Goal: Task Accomplishment & Management: Use online tool/utility

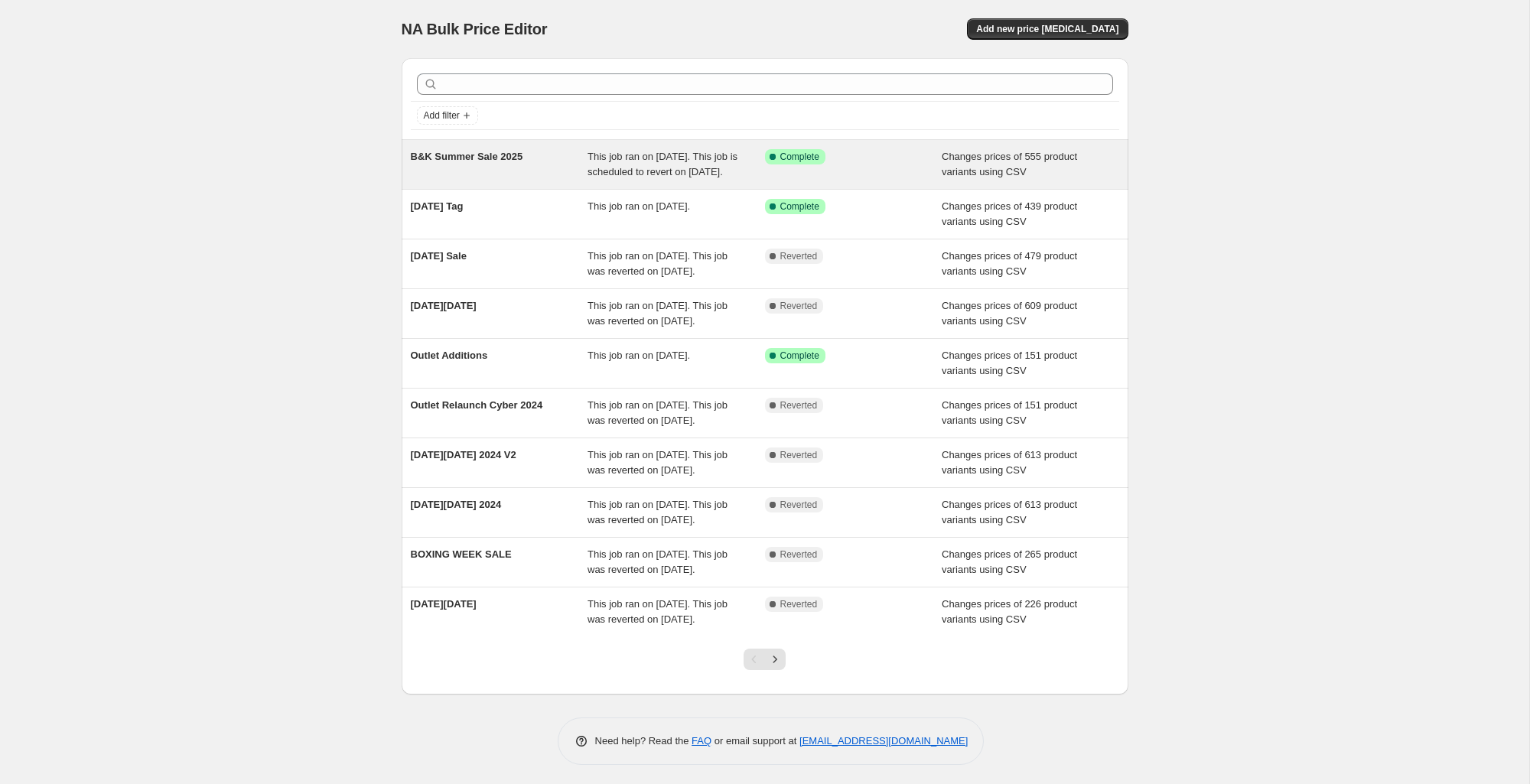
click at [690, 178] on div "This job ran on [DATE]. This job is scheduled to revert on [DATE]." at bounding box center [676, 164] width 177 height 31
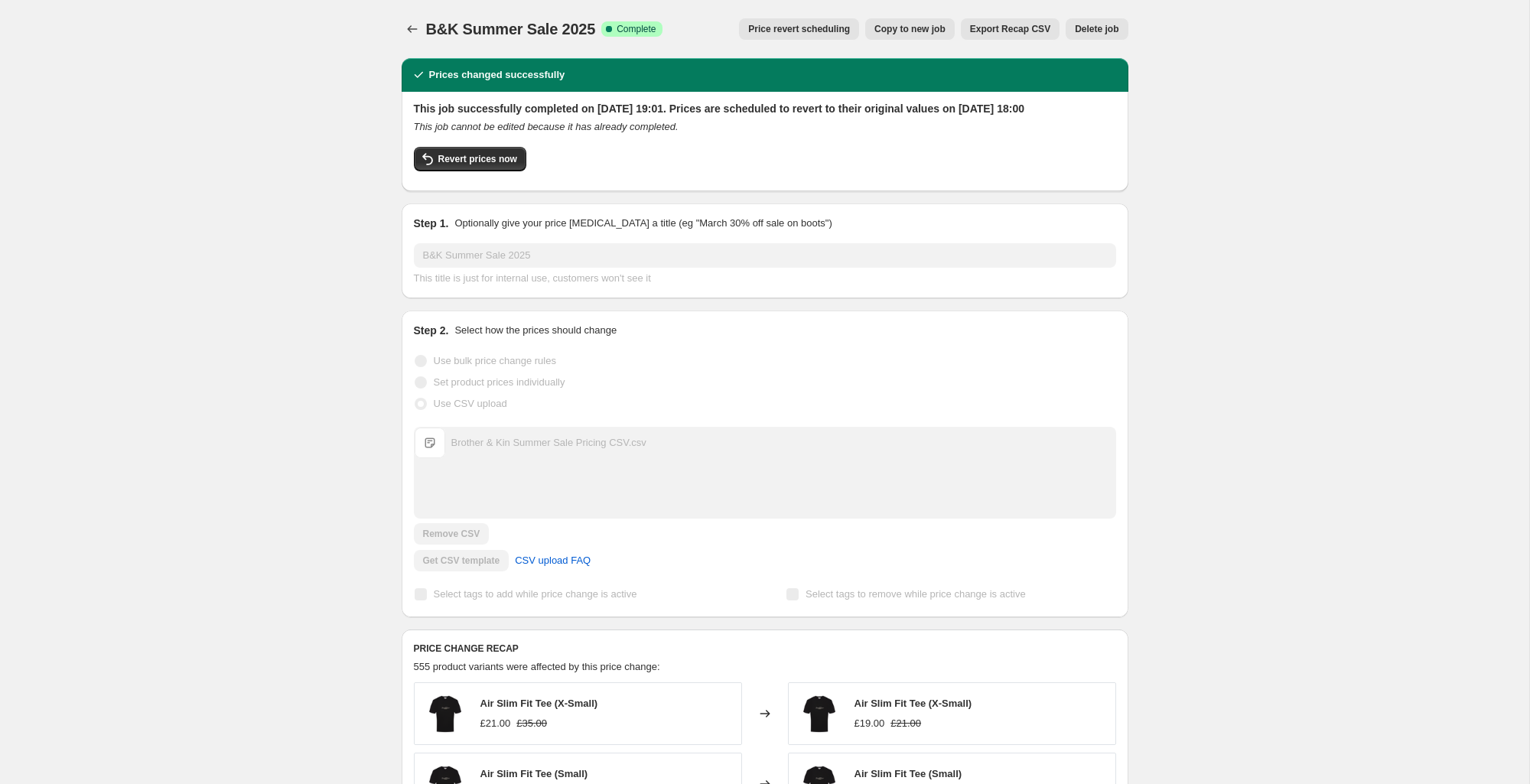
click at [844, 29] on span "Price revert scheduling" at bounding box center [799, 29] width 102 height 13
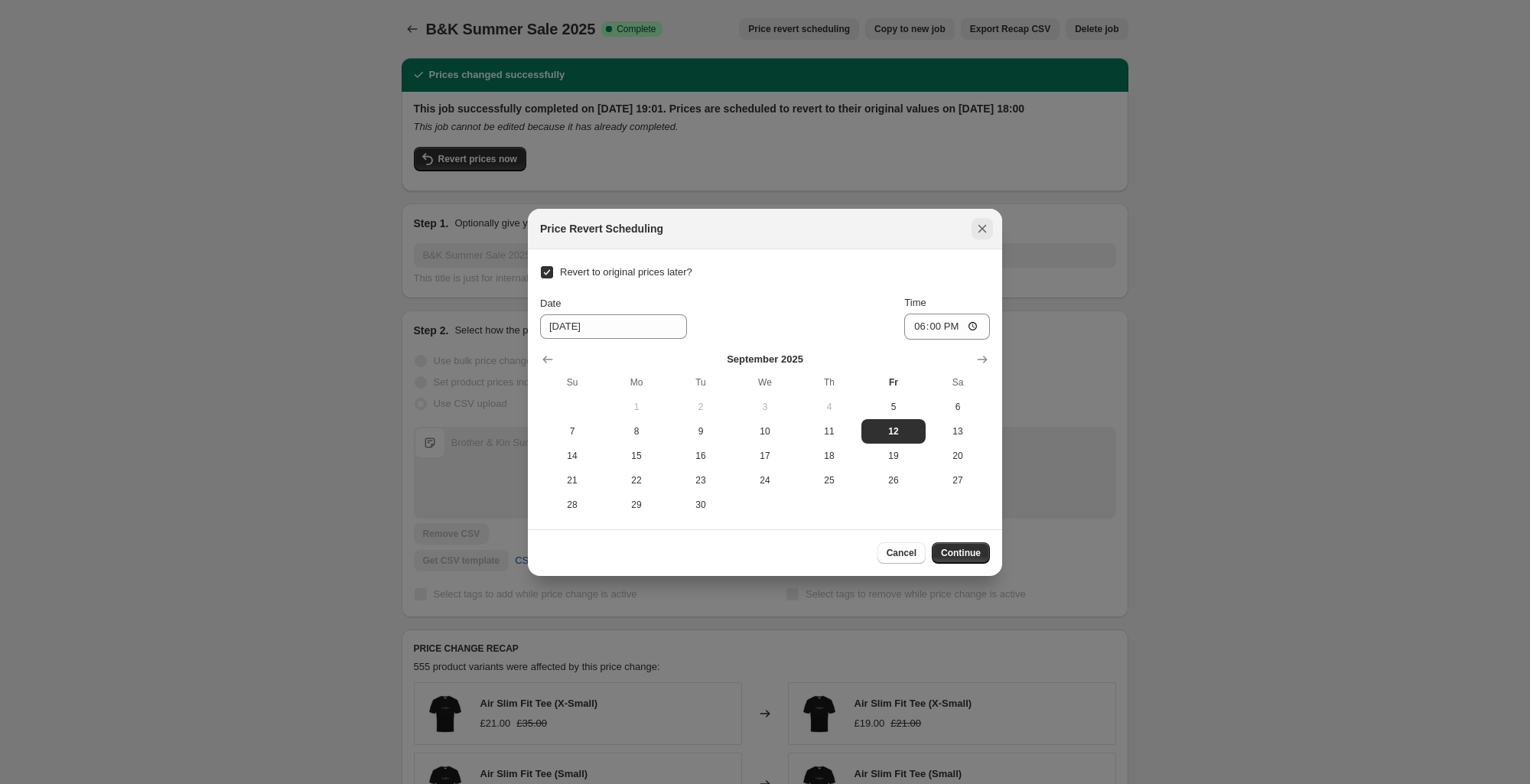
click at [990, 227] on button "Close" at bounding box center [982, 228] width 21 height 21
